Goal: Task Accomplishment & Management: Use online tool/utility

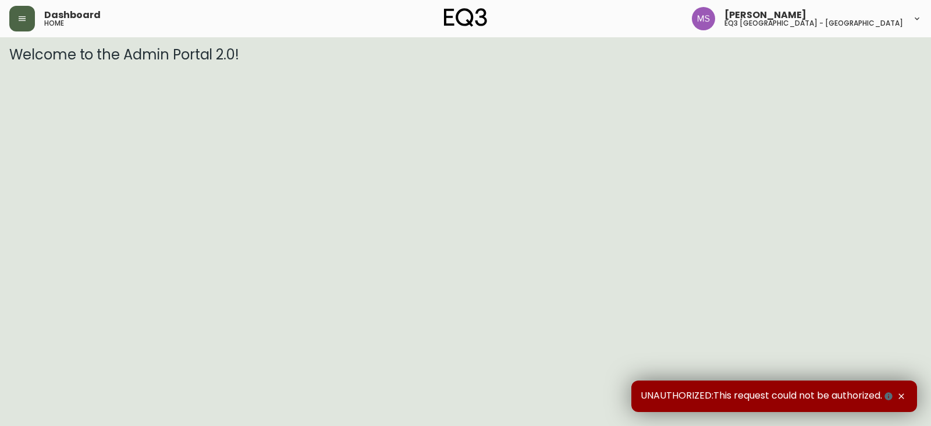
click at [27, 21] on button "button" at bounding box center [22, 19] width 26 height 26
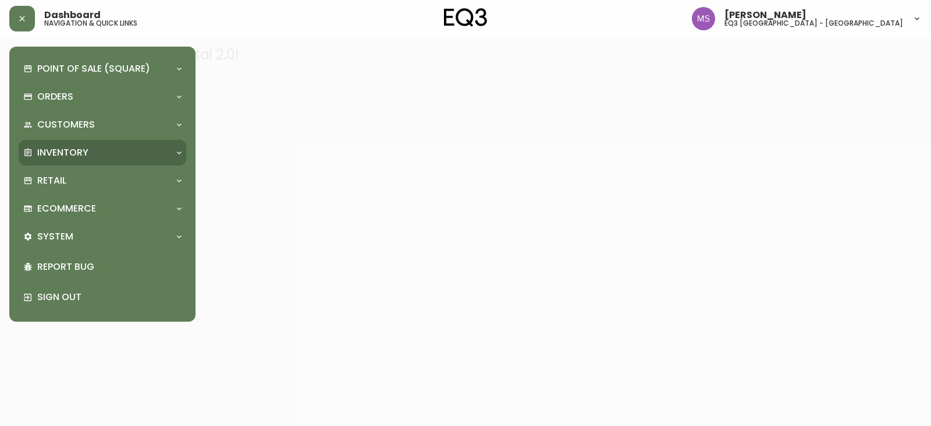
click at [80, 147] on p "Inventory" at bounding box center [62, 152] width 51 height 13
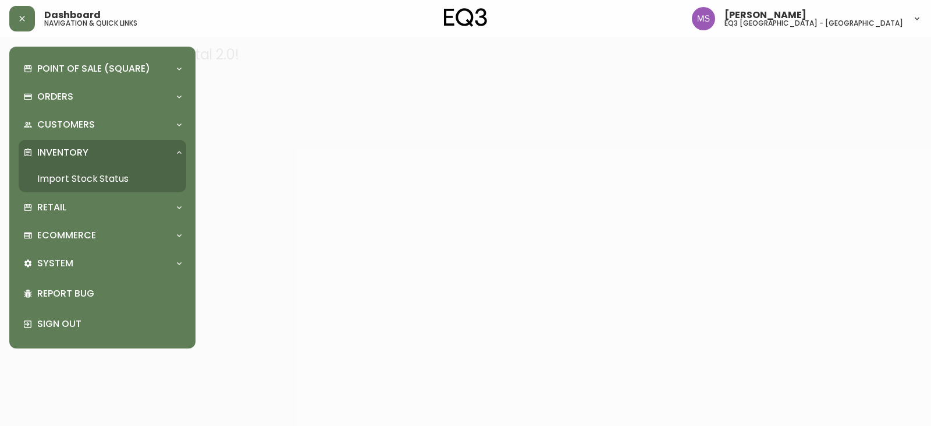
click at [102, 171] on link "Import Stock Status" at bounding box center [103, 178] width 168 height 27
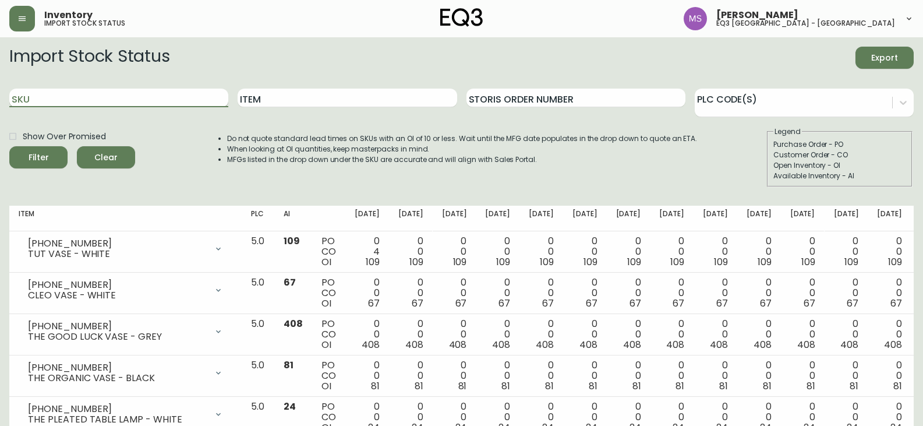
click at [164, 97] on input "SKU" at bounding box center [118, 97] width 219 height 19
paste input "[PHONE_NUMBER]"
click at [9, 146] on button "Filter" at bounding box center [38, 157] width 58 height 22
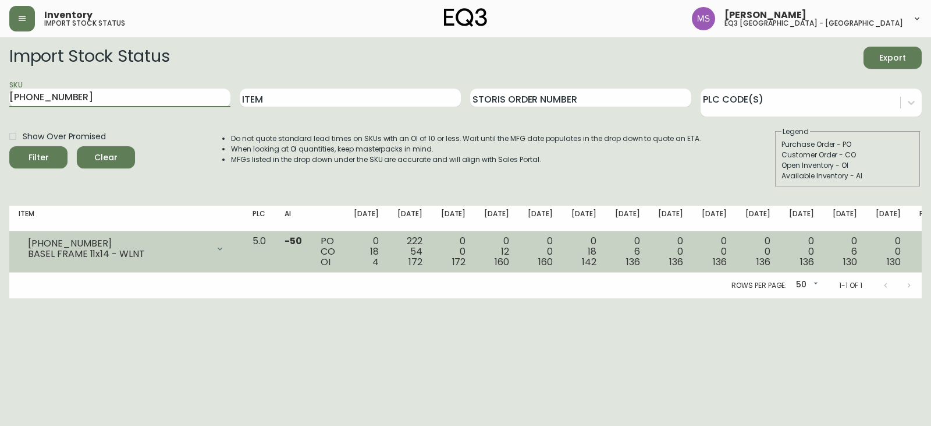
click at [225, 249] on icon at bounding box center [219, 248] width 9 height 9
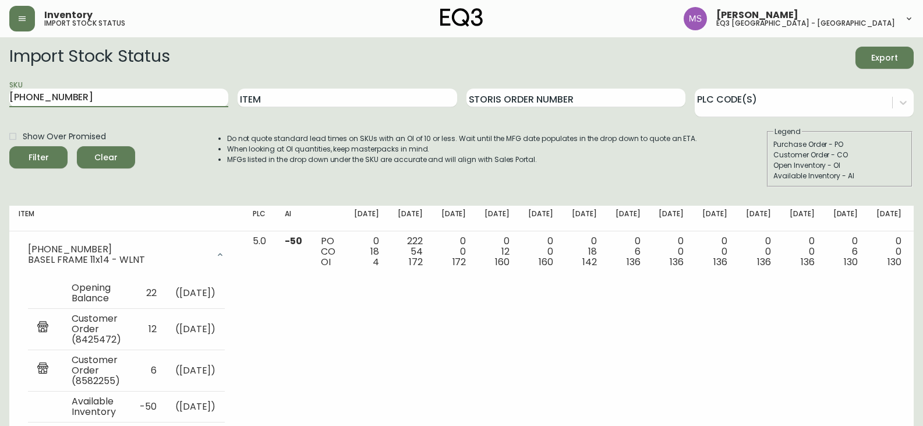
drag, startPoint x: 136, startPoint y: 105, endPoint x: 0, endPoint y: 83, distance: 138.0
paste input "[PHONE_NUMBER]"
click at [9, 146] on button "Filter" at bounding box center [38, 157] width 58 height 22
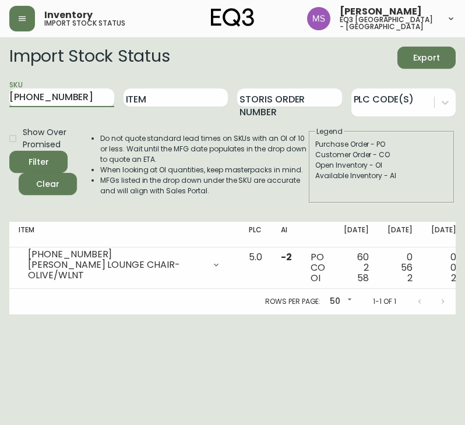
drag, startPoint x: 80, startPoint y: 94, endPoint x: -7, endPoint y: 94, distance: 86.7
click at [0, 94] on html "Inventory import stock status [PERSON_NAME] eq3 [GEOGRAPHIC_DATA] - st laurent …" at bounding box center [232, 157] width 465 height 314
paste input "223"
click at [9, 151] on button "Filter" at bounding box center [38, 162] width 58 height 22
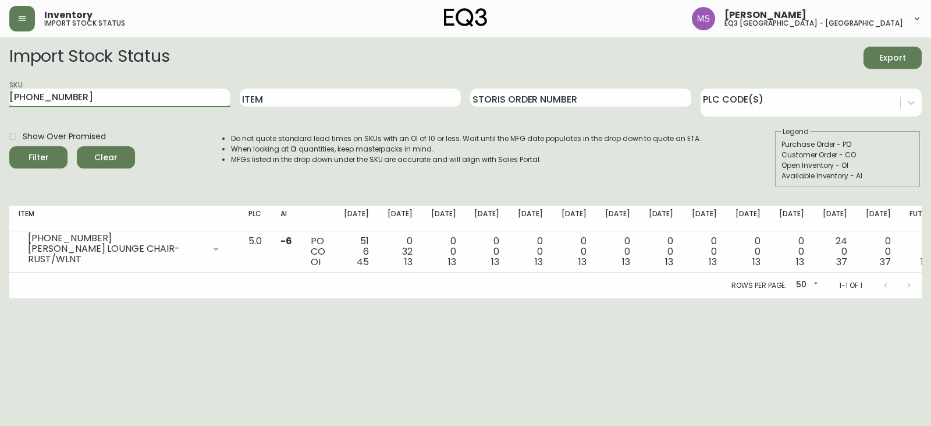
drag, startPoint x: 188, startPoint y: 104, endPoint x: 0, endPoint y: 104, distance: 188.0
click at [0, 104] on main "Import Stock Status Export SKU [PHONE_NUMBER] Item Storis Order Number PLC Code…" at bounding box center [465, 167] width 931 height 261
paste input "[PHONE_NUMBER]"
type input "[PHONE_NUMBER]"
click at [9, 146] on button "Filter" at bounding box center [38, 157] width 58 height 22
